Goal: Task Accomplishment & Management: Use online tool/utility

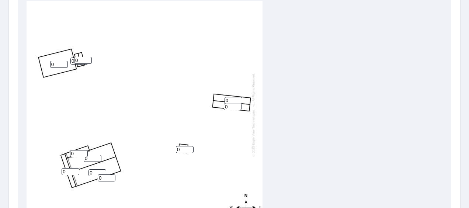
scroll to position [7, 0]
click at [68, 168] on input "0" at bounding box center [71, 171] width 18 height 7
click at [77, 150] on input "0" at bounding box center [79, 153] width 18 height 7
type input "1"
click at [90, 155] on input "0" at bounding box center [93, 158] width 18 height 7
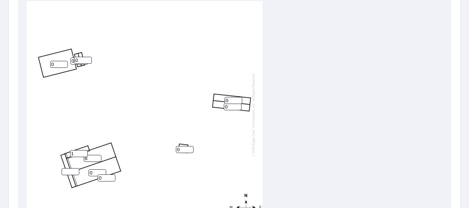
type input "8"
click at [95, 169] on input "0" at bounding box center [97, 172] width 18 height 7
type input "8"
click at [104, 174] on input "0" at bounding box center [107, 177] width 18 height 7
type input "1"
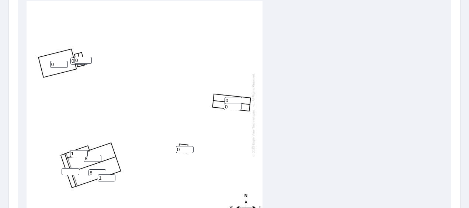
click at [71, 168] on input "number" at bounding box center [71, 171] width 18 height 7
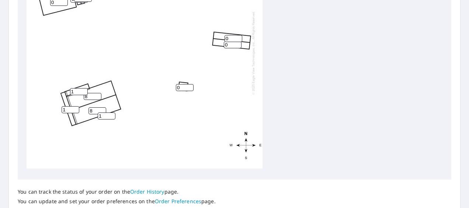
scroll to position [375, 0]
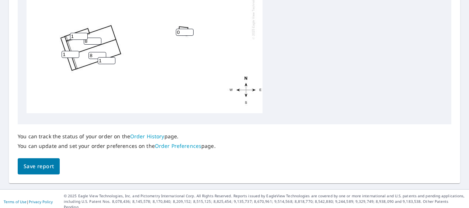
type input "1"
click at [41, 165] on span "Save report" at bounding box center [39, 166] width 30 height 9
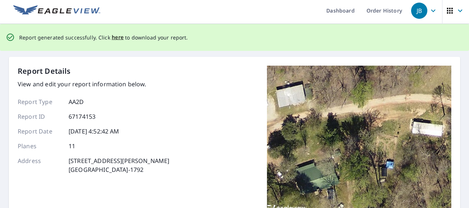
scroll to position [0, 0]
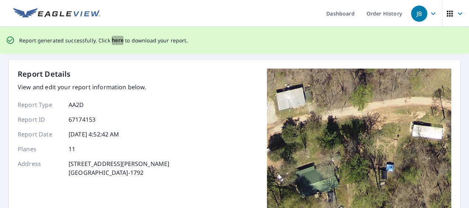
click at [116, 40] on span "here" at bounding box center [118, 40] width 12 height 9
